Goal: Task Accomplishment & Management: Manage account settings

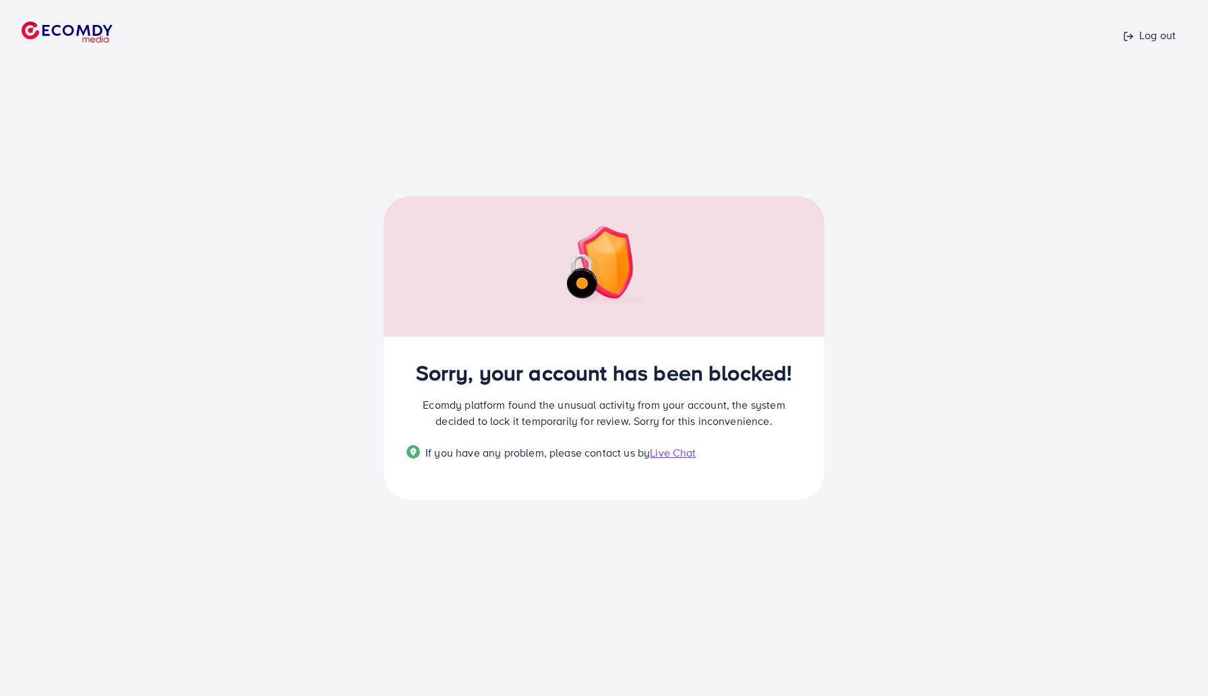
click at [1145, 36] on p "Log out" at bounding box center [1149, 35] width 53 height 16
